Goal: Entertainment & Leisure: Consume media (video, audio)

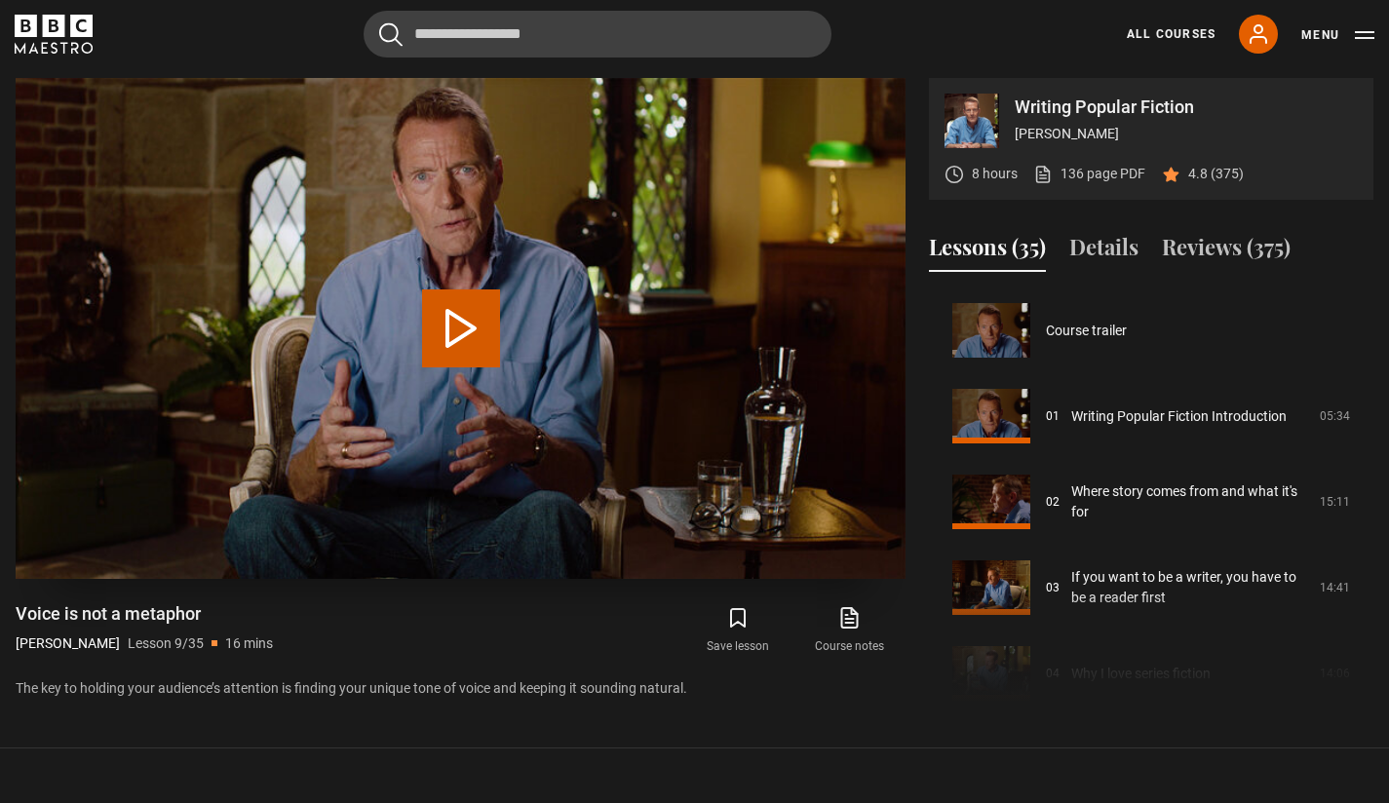
scroll to position [686, 0]
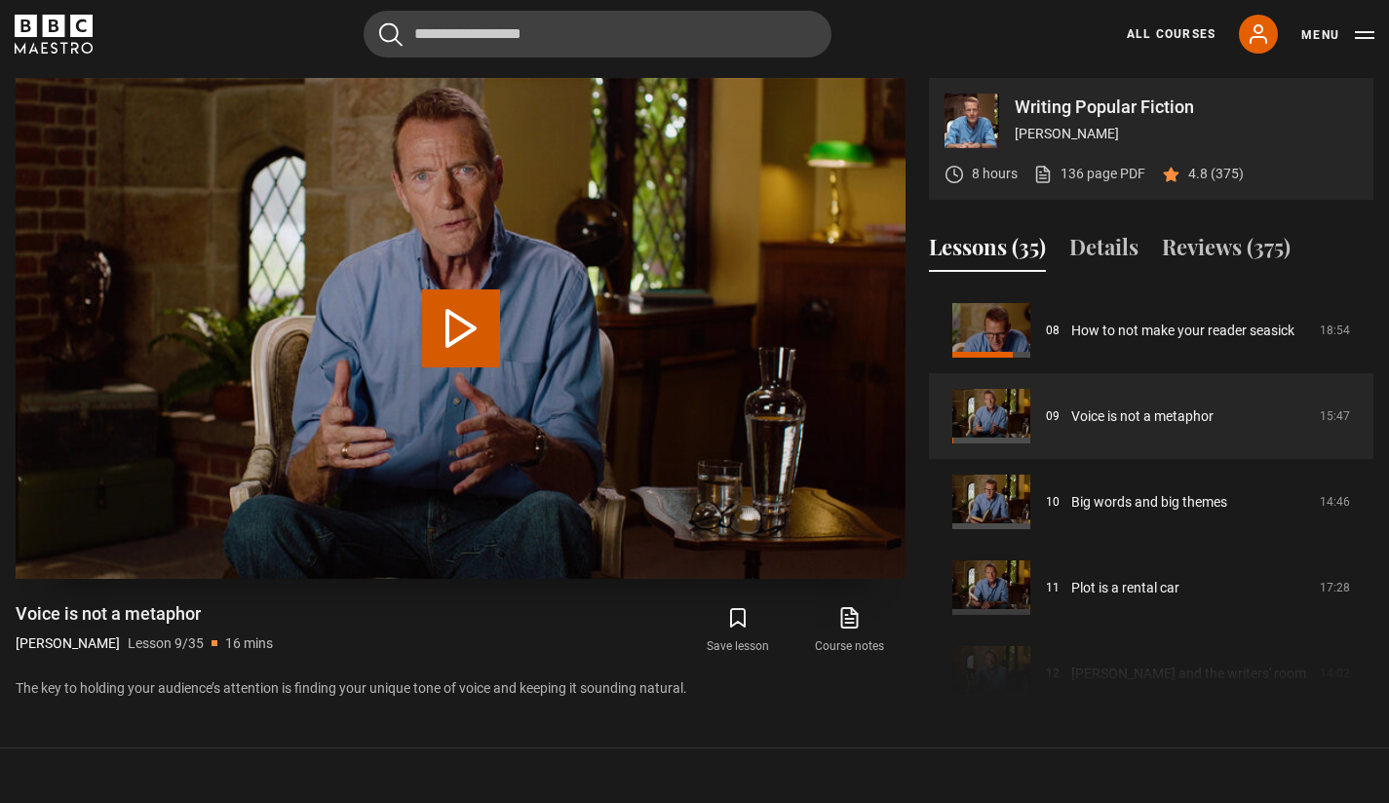
click at [467, 316] on button "Play Lesson Voice is not a metaphor" at bounding box center [461, 328] width 78 height 78
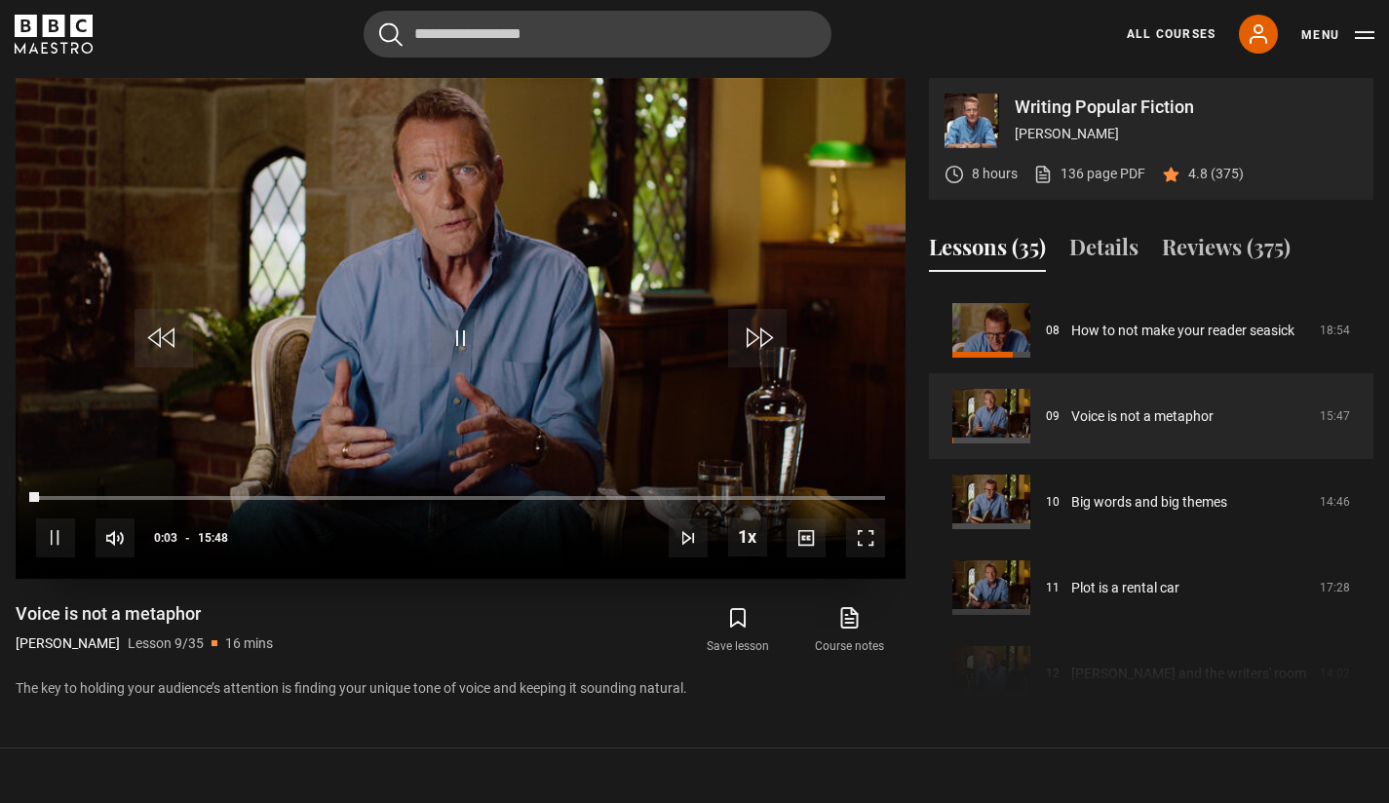
click at [875, 547] on span "Video Player" at bounding box center [865, 537] width 39 height 39
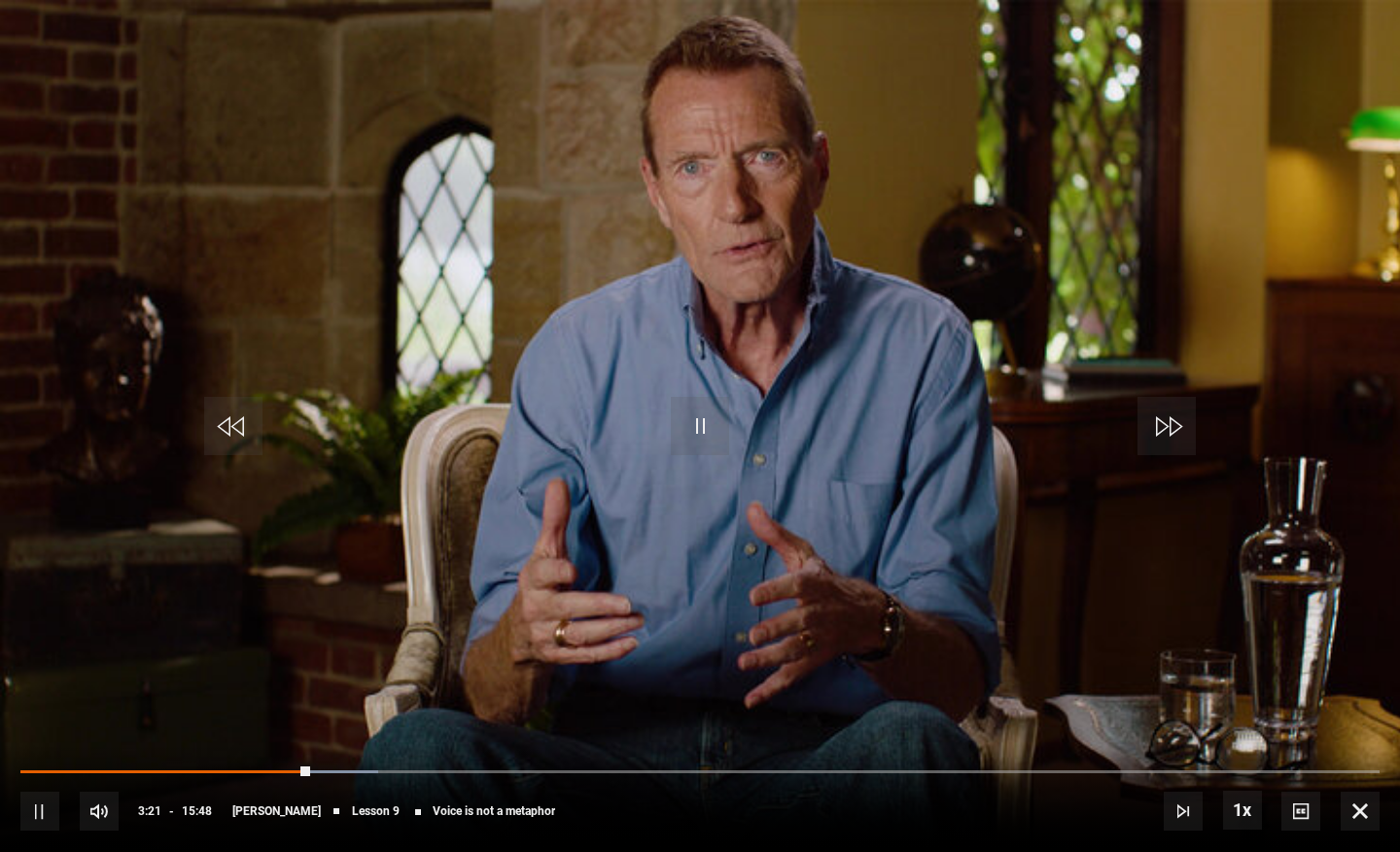
click at [246, 415] on span "Video Player" at bounding box center [233, 426] width 58 height 58
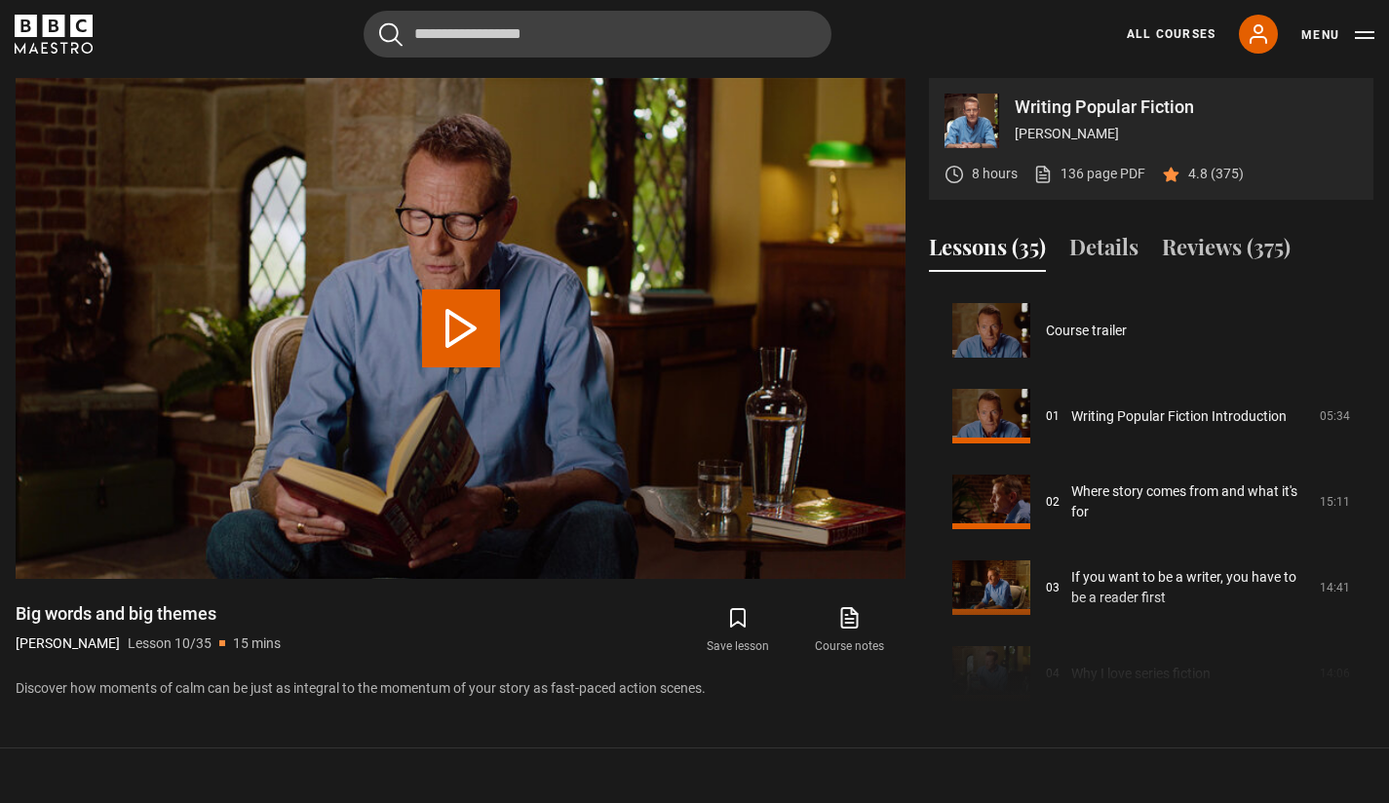
scroll to position [772, 0]
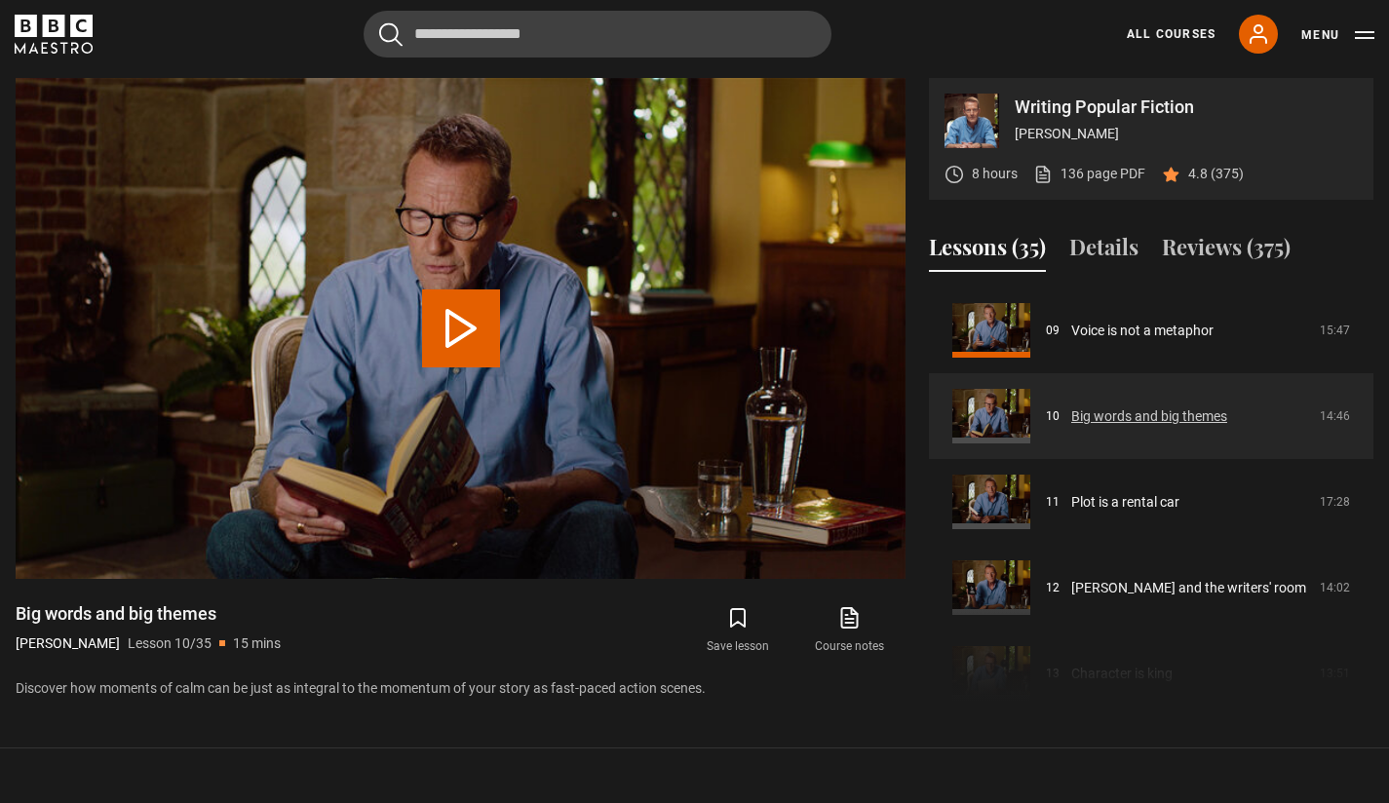
click at [1192, 407] on link "Big words and big themes" at bounding box center [1149, 416] width 156 height 20
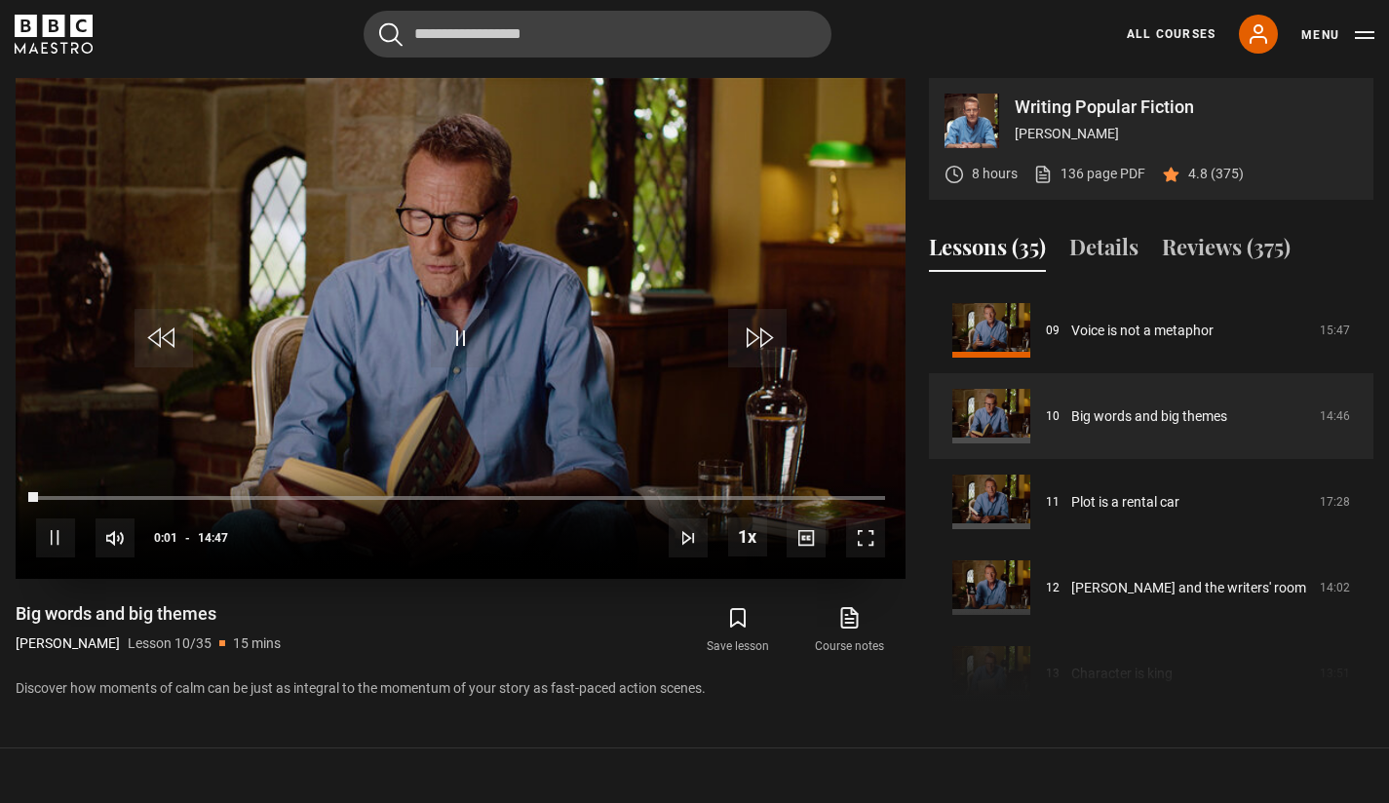
click at [472, 341] on span "Video Player" at bounding box center [460, 338] width 58 height 58
